Goal: Information Seeking & Learning: Learn about a topic

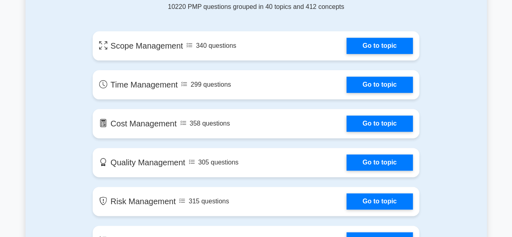
scroll to position [486, 0]
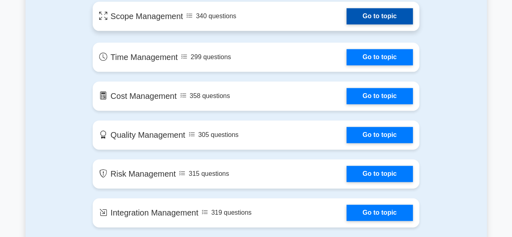
click at [413, 24] on link "Go to topic" at bounding box center [380, 16] width 66 height 16
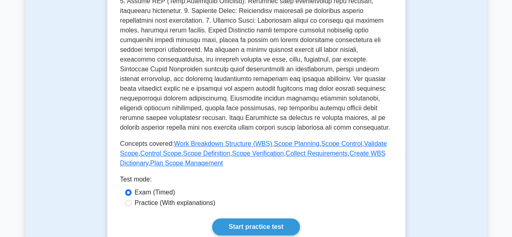
scroll to position [258, 0]
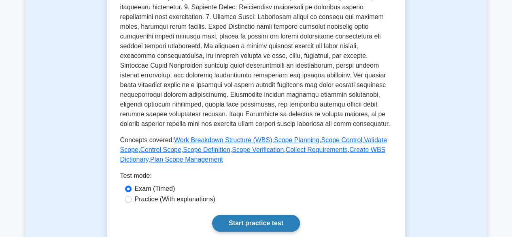
click at [270, 215] on link "Start practice test" at bounding box center [256, 223] width 88 height 17
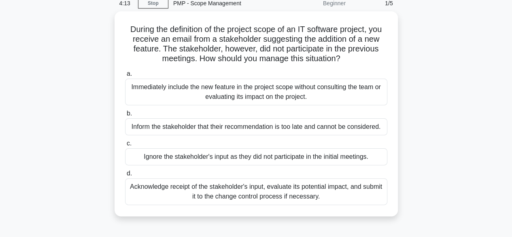
scroll to position [35, 0]
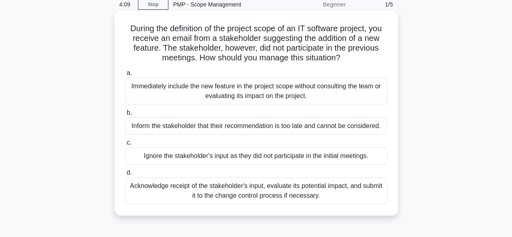
click at [125, 188] on div "Acknowledge receipt of the stakeholder's input, evaluate its potential impact, …" at bounding box center [256, 190] width 262 height 27
click at [125, 175] on input "d. Acknowledge receipt of the stakeholder's input, evaluate its potential impac…" at bounding box center [125, 172] width 0 height 5
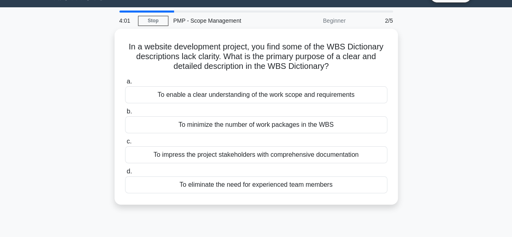
scroll to position [19, 0]
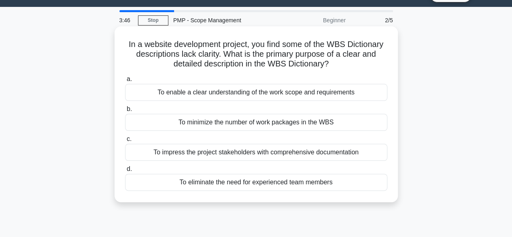
click at [125, 101] on div "To enable a clear understanding of the work scope and requirements" at bounding box center [256, 92] width 262 height 17
click at [125, 82] on input "a. To enable a clear understanding of the work scope and requirements" at bounding box center [125, 79] width 0 height 5
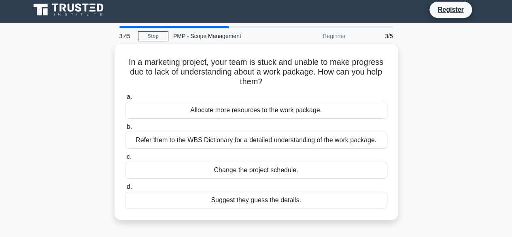
scroll to position [0, 0]
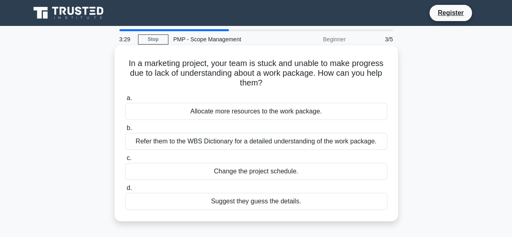
click at [125, 150] on div "Refer them to the WBS Dictionary for a detailed understanding of the work packa…" at bounding box center [256, 141] width 262 height 17
click at [125, 131] on input "b. Refer them to the WBS Dictionary for a detailed understanding of the work pa…" at bounding box center [125, 127] width 0 height 5
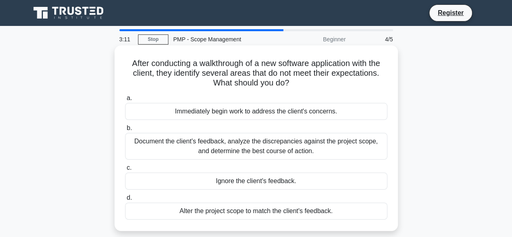
click at [125, 159] on div "Document the client's feedback, analyze the discrepancies against the project s…" at bounding box center [256, 146] width 262 height 27
click at [125, 131] on input "b. Document the client's feedback, analyze the discrepancies against the projec…" at bounding box center [125, 127] width 0 height 5
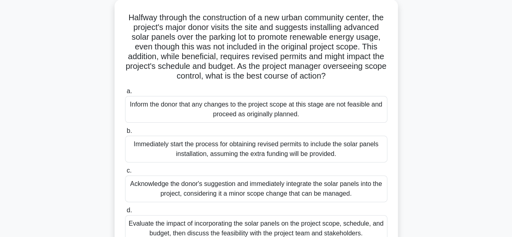
scroll to position [49, 0]
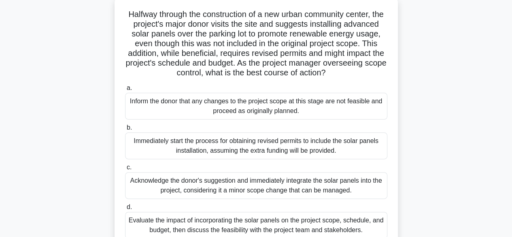
click at [133, 185] on div "Acknowledge the donor's suggestion and immediately integrate the solar panels i…" at bounding box center [256, 185] width 262 height 27
click at [125, 170] on input "c. Acknowledge the donor's suggestion and immediately integrate the solar panel…" at bounding box center [125, 167] width 0 height 5
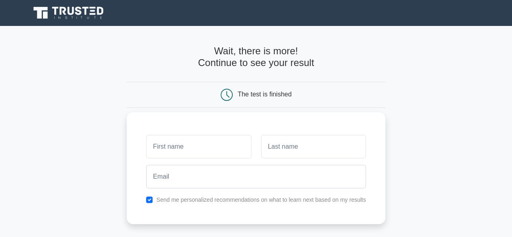
click at [146, 135] on input "text" at bounding box center [198, 146] width 105 height 23
type input "shahid"
click at [261, 135] on input "text" at bounding box center [313, 146] width 105 height 23
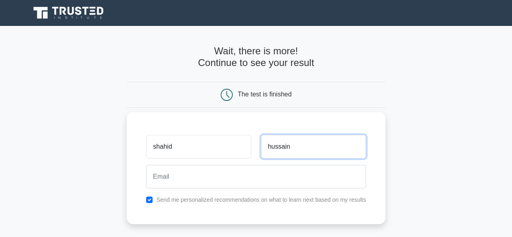
type input "hussain"
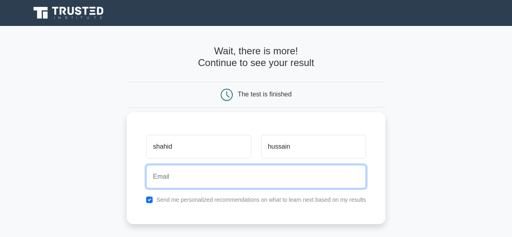
click at [146, 165] on input "email" at bounding box center [256, 176] width 220 height 23
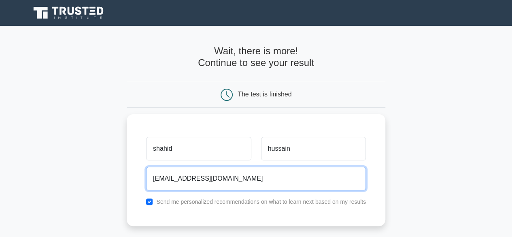
type input "[EMAIL_ADDRESS][DOMAIN_NAME]"
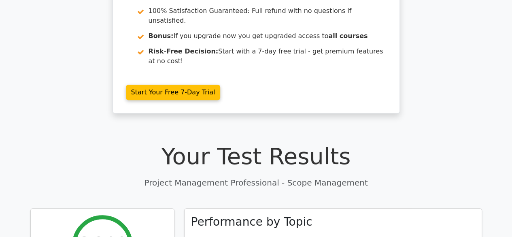
scroll to position [270, 0]
